Goal: Task Accomplishment & Management: Manage account settings

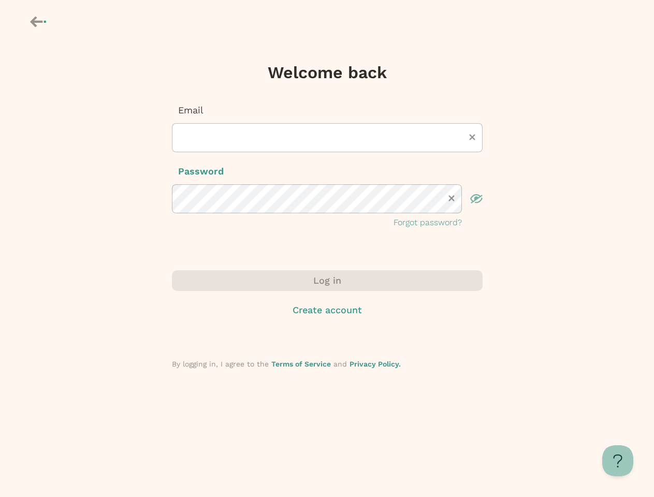
click at [39, 23] on icon at bounding box center [36, 22] width 12 height 11
click at [473, 137] on icon at bounding box center [472, 137] width 6 height 6
click at [452, 198] on icon at bounding box center [452, 198] width 6 height 6
click at [477, 199] on icon "button" at bounding box center [476, 198] width 12 height 9
click at [428, 223] on p "Forgot password?" at bounding box center [428, 223] width 68 height 12
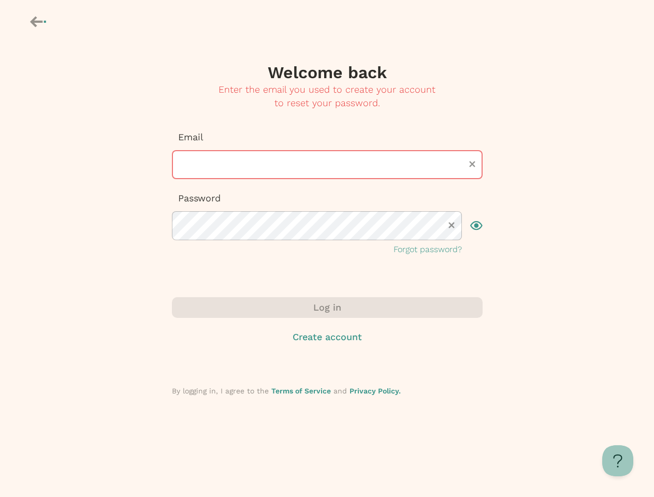
click at [327, 310] on div "Log in Create account" at bounding box center [327, 320] width 311 height 47
click at [618, 461] on button at bounding box center [618, 461] width 31 height 31
